Goal: Transaction & Acquisition: Purchase product/service

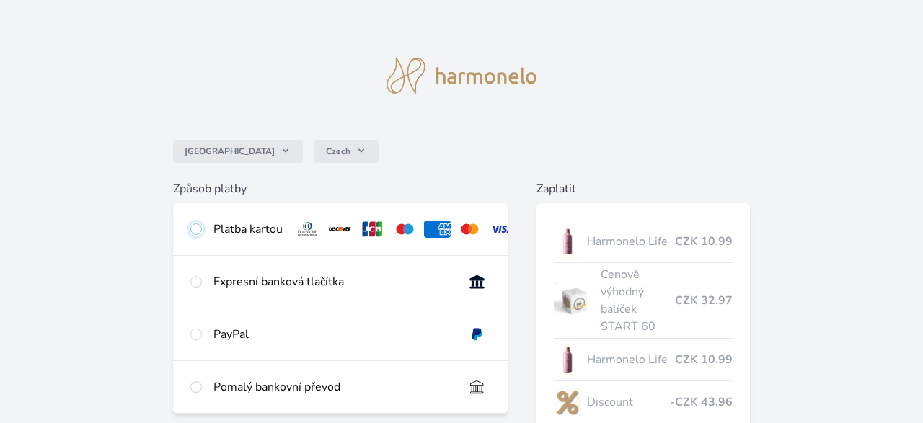
click at [198, 230] on input "radio" at bounding box center [196, 230] width 12 height 12
radio input "true"
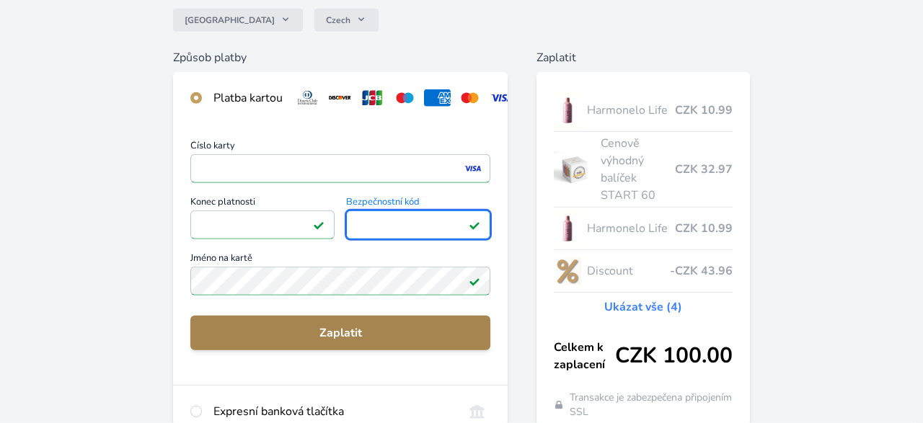
scroll to position [150, 0]
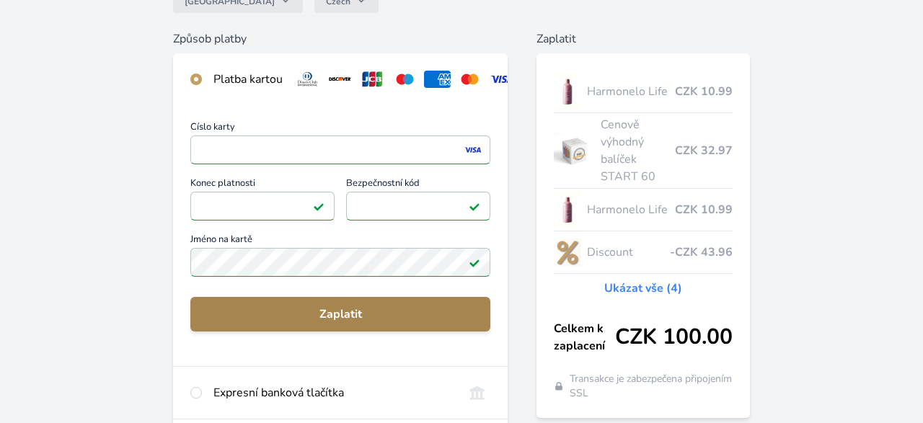
click at [327, 317] on span "Zaplatit" at bounding box center [340, 314] width 277 height 17
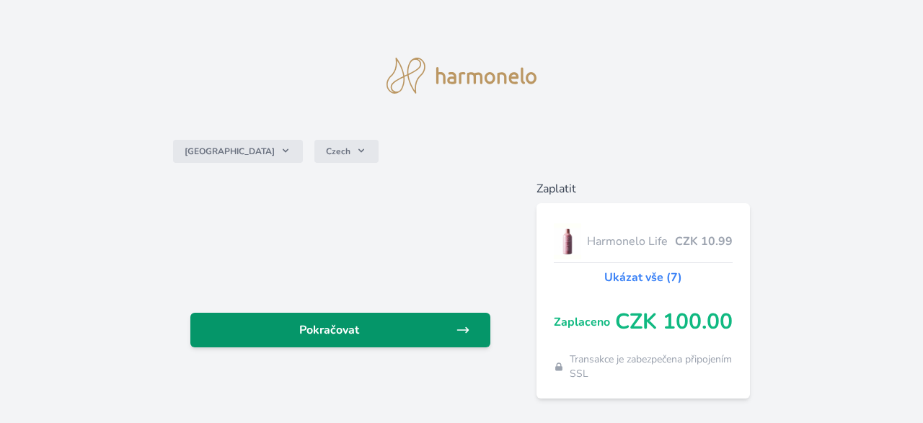
click at [375, 330] on span "Pokračovat" at bounding box center [329, 330] width 254 height 17
